Goal: Information Seeking & Learning: Learn about a topic

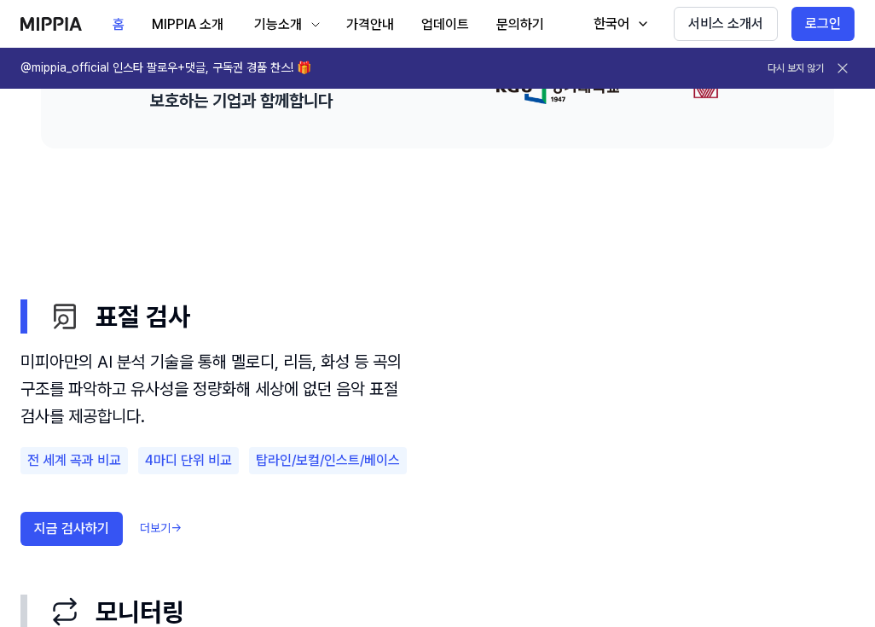
scroll to position [1017, 0]
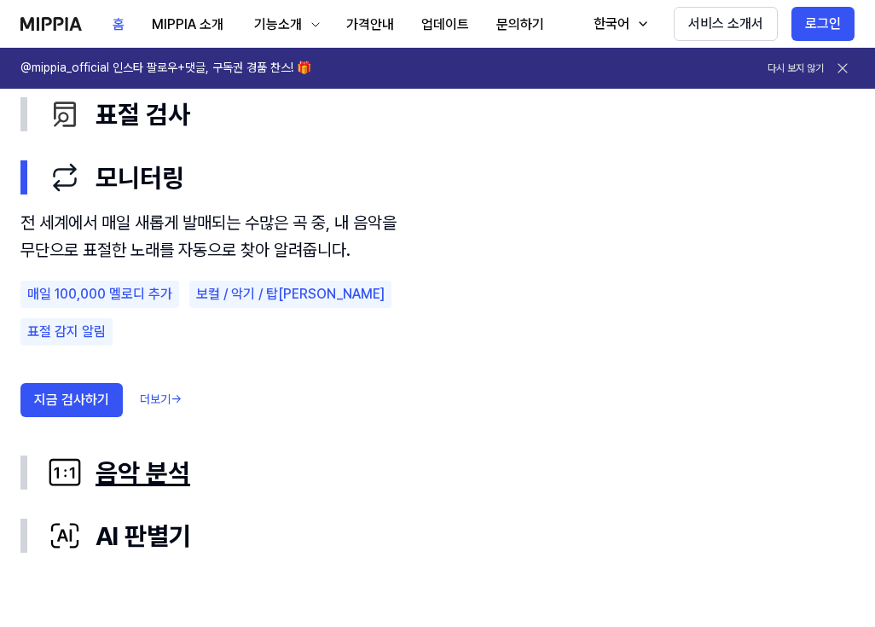
click at [193, 483] on div "음악 분석" at bounding box center [451, 473] width 807 height 36
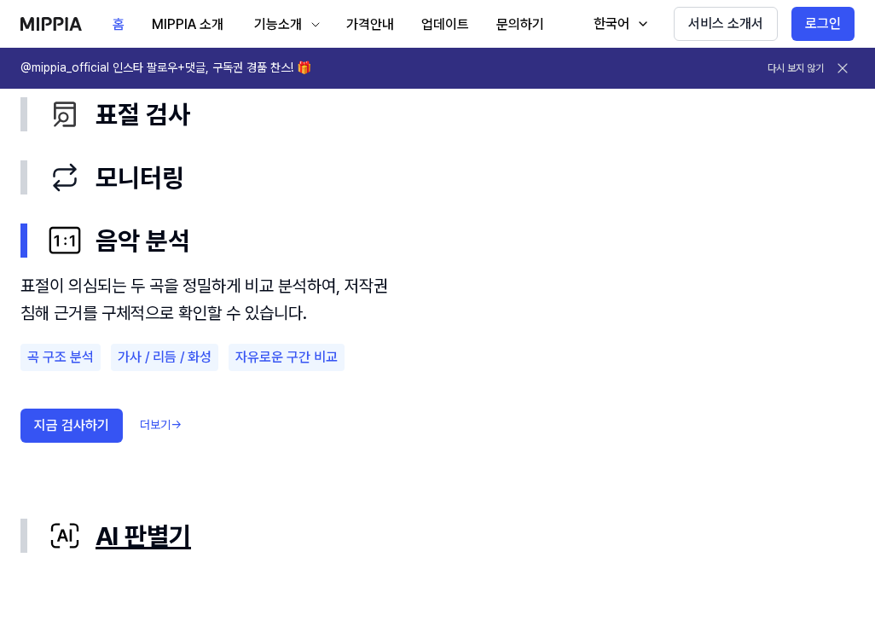
click at [167, 534] on div "AI 판별기" at bounding box center [451, 536] width 807 height 36
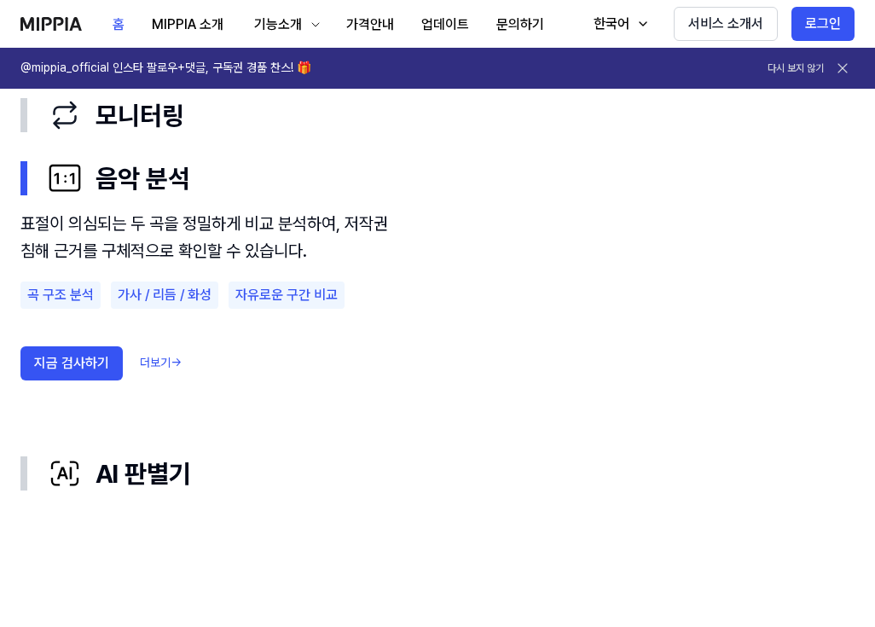
scroll to position [1081, 0]
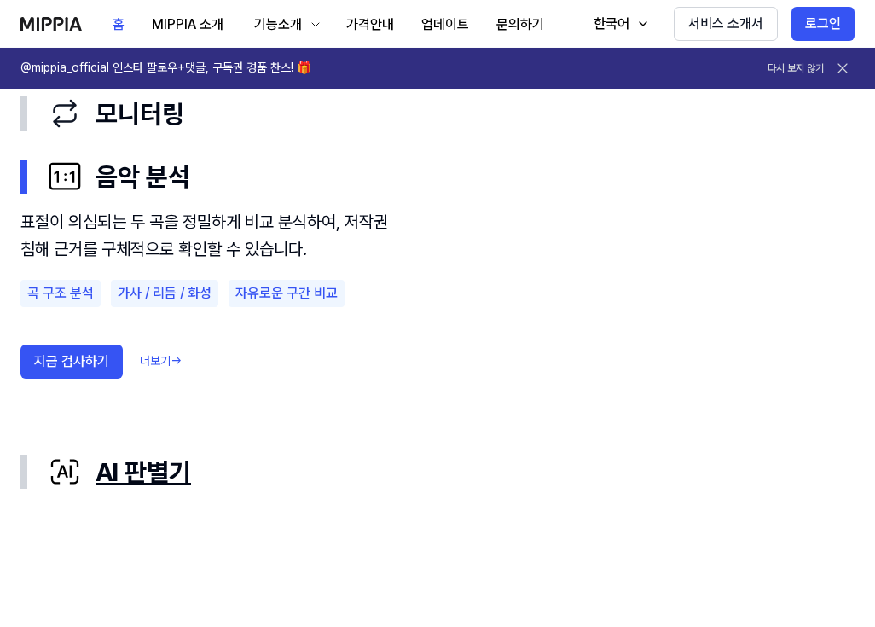
click at [155, 490] on button "AI 판별기" at bounding box center [437, 471] width 834 height 63
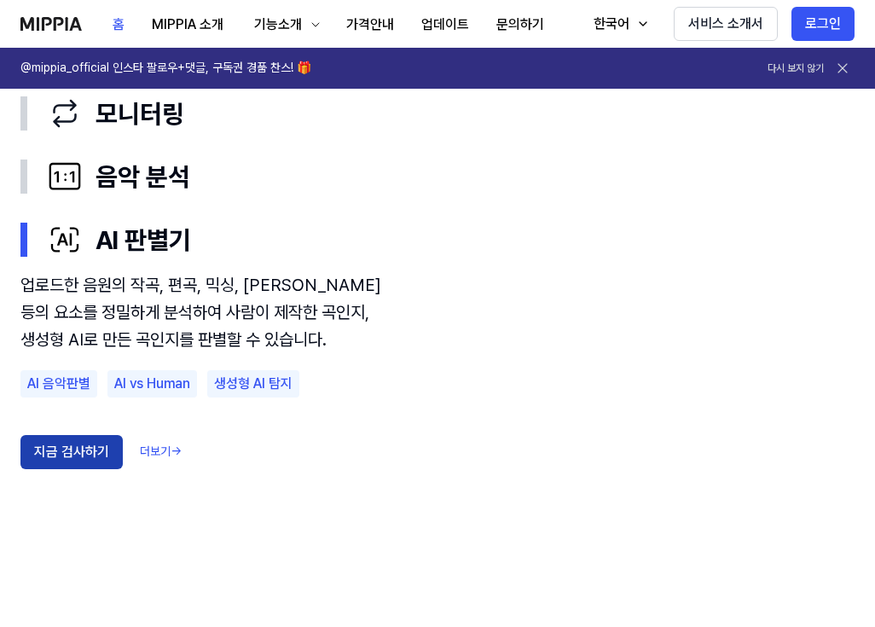
click at [112, 463] on button "지금 검사하기" at bounding box center [71, 452] width 102 height 34
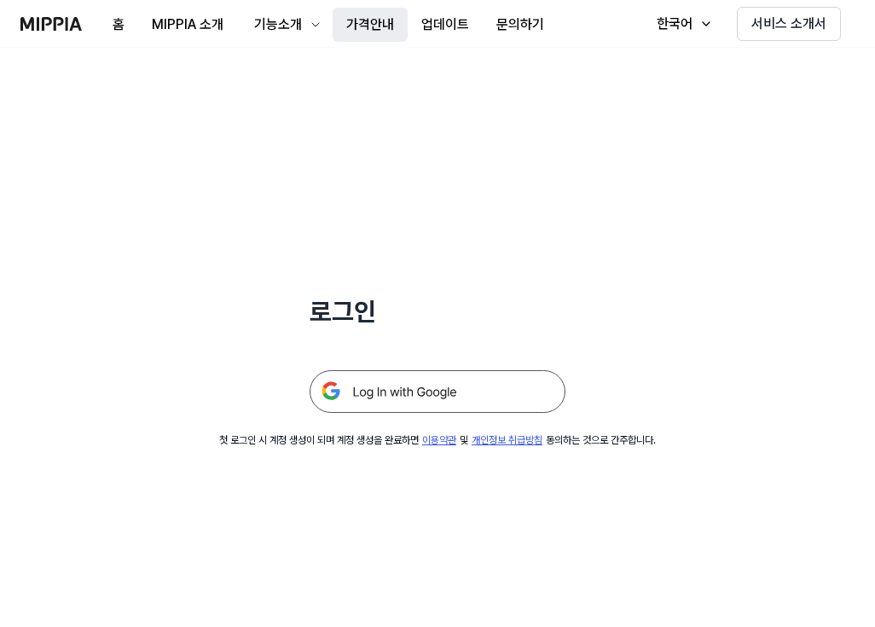
click at [345, 32] on button "가격안내" at bounding box center [370, 25] width 75 height 34
